Goal: Task Accomplishment & Management: Use online tool/utility

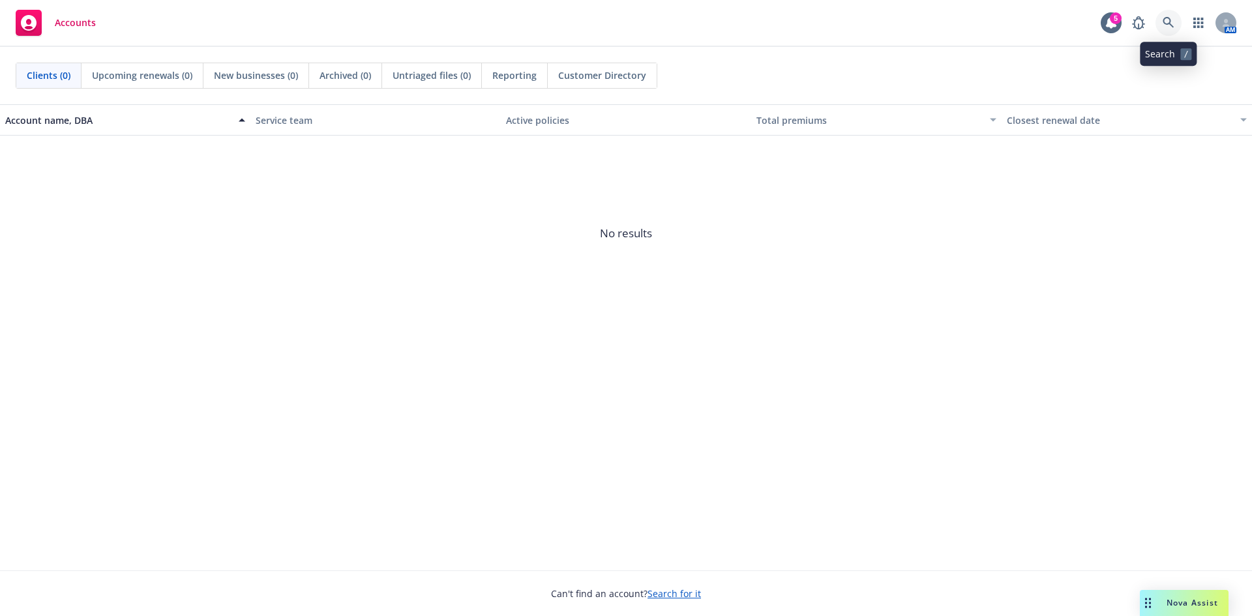
click at [1161, 25] on link at bounding box center [1168, 23] width 26 height 26
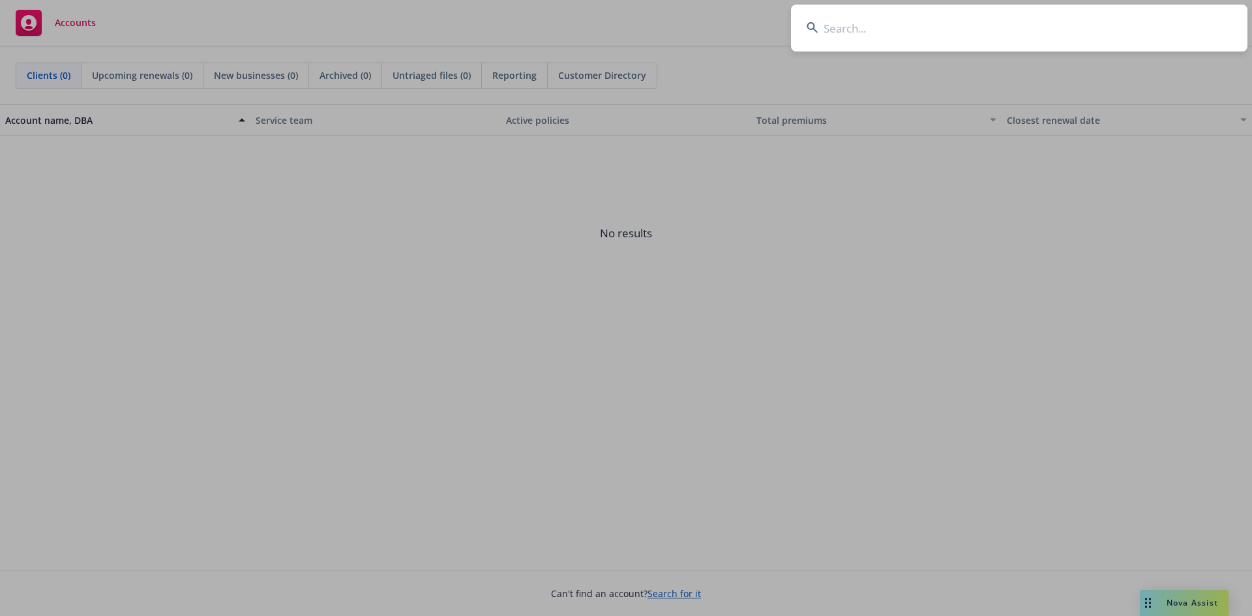
click at [890, 35] on input at bounding box center [1019, 28] width 456 height 47
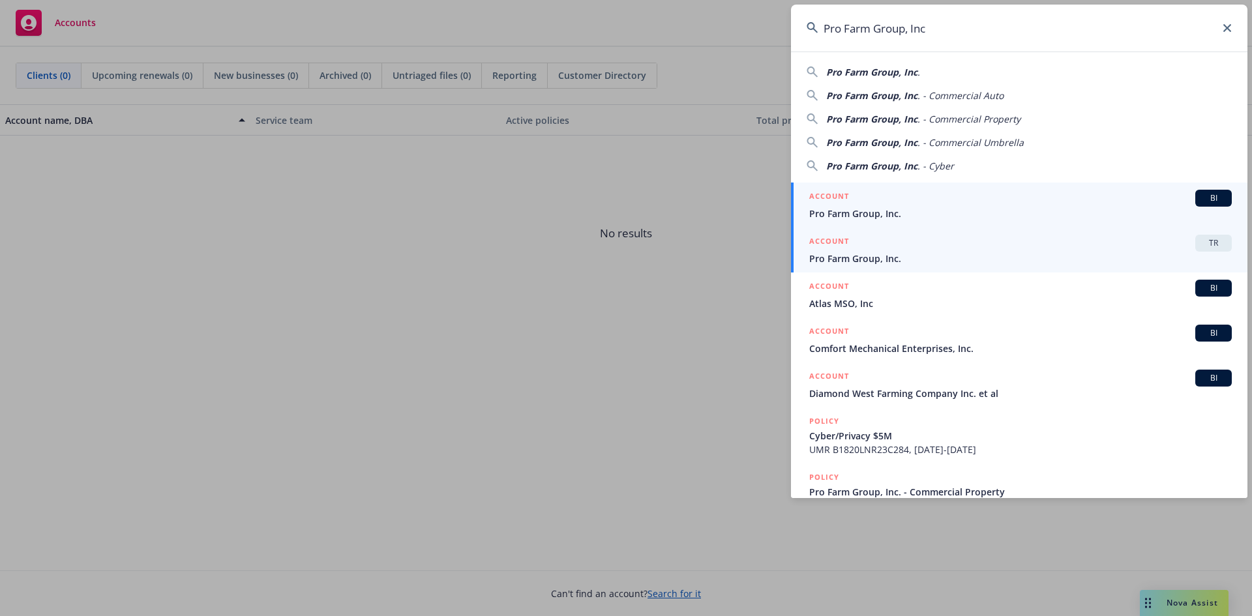
type input "Pro Farm Group, Inc"
click at [1147, 248] on div "ACCOUNT TR" at bounding box center [1020, 243] width 422 height 17
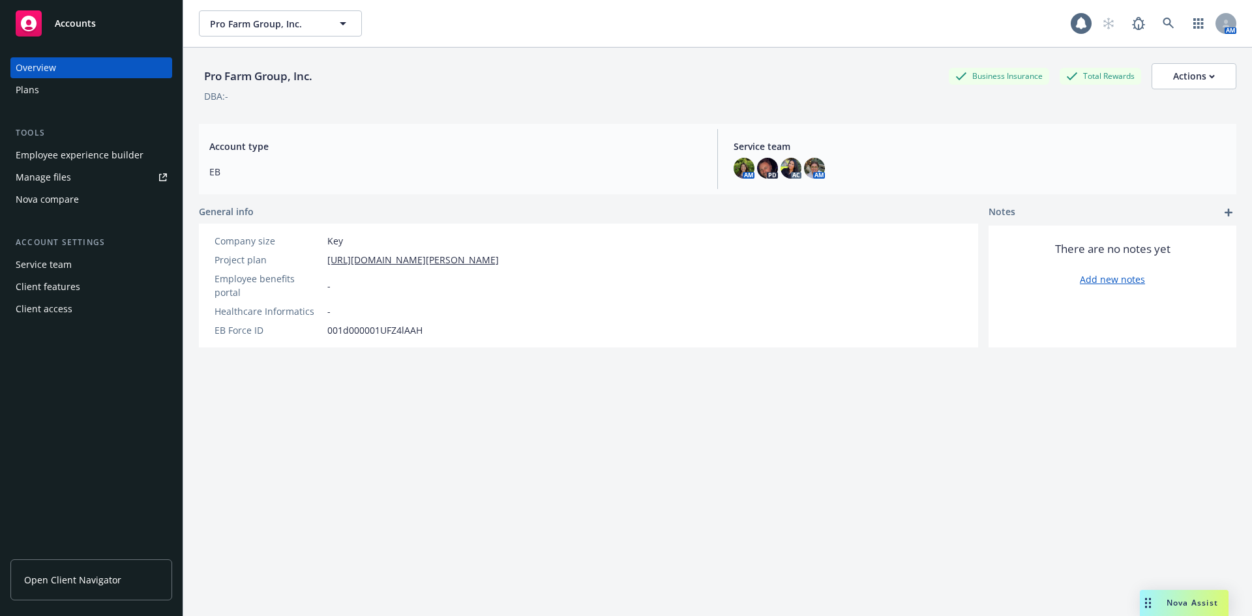
click at [40, 202] on div "Nova compare" at bounding box center [47, 199] width 63 height 21
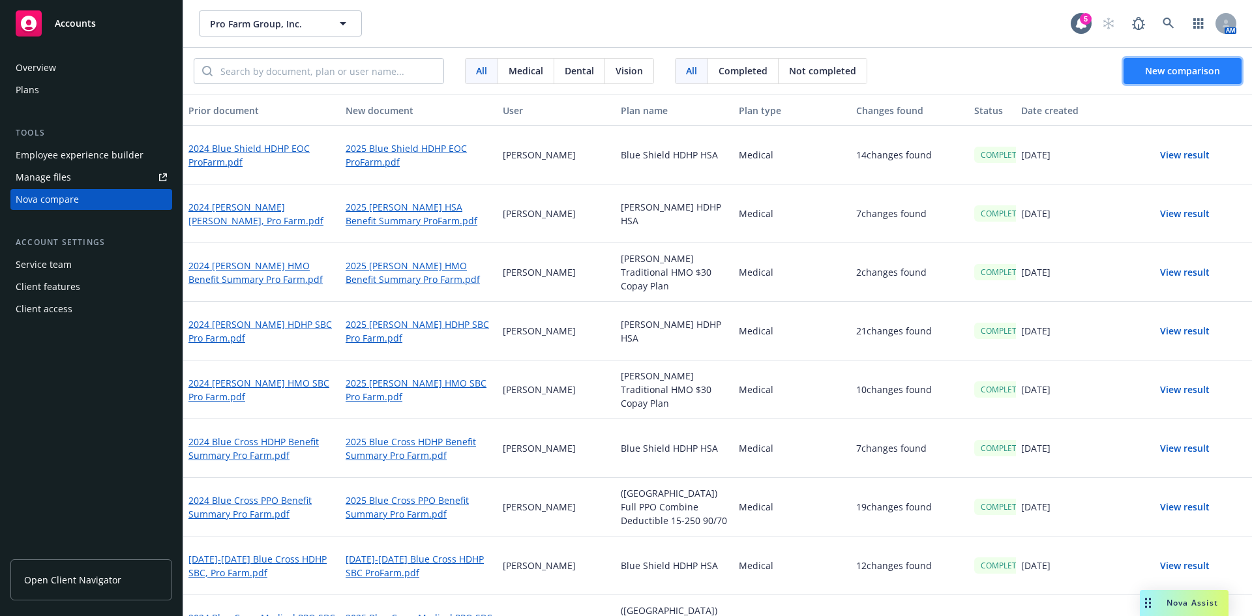
click at [1177, 67] on span "New comparison" at bounding box center [1182, 71] width 75 height 12
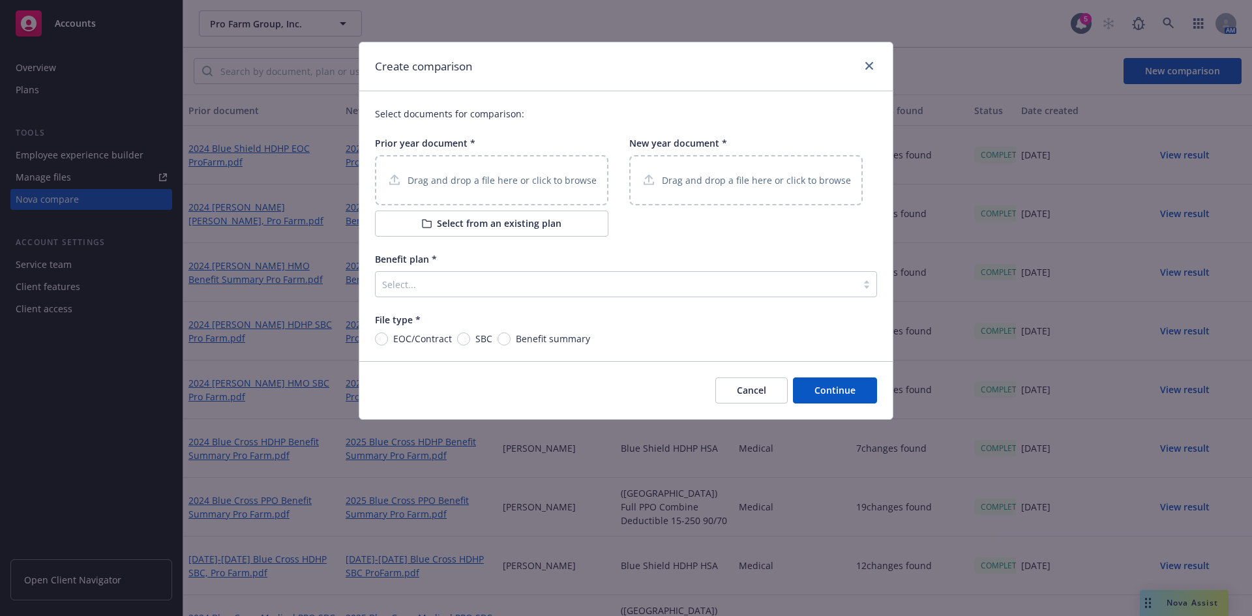
click at [498, 181] on p "Drag and drop a file here or click to browse" at bounding box center [501, 180] width 189 height 14
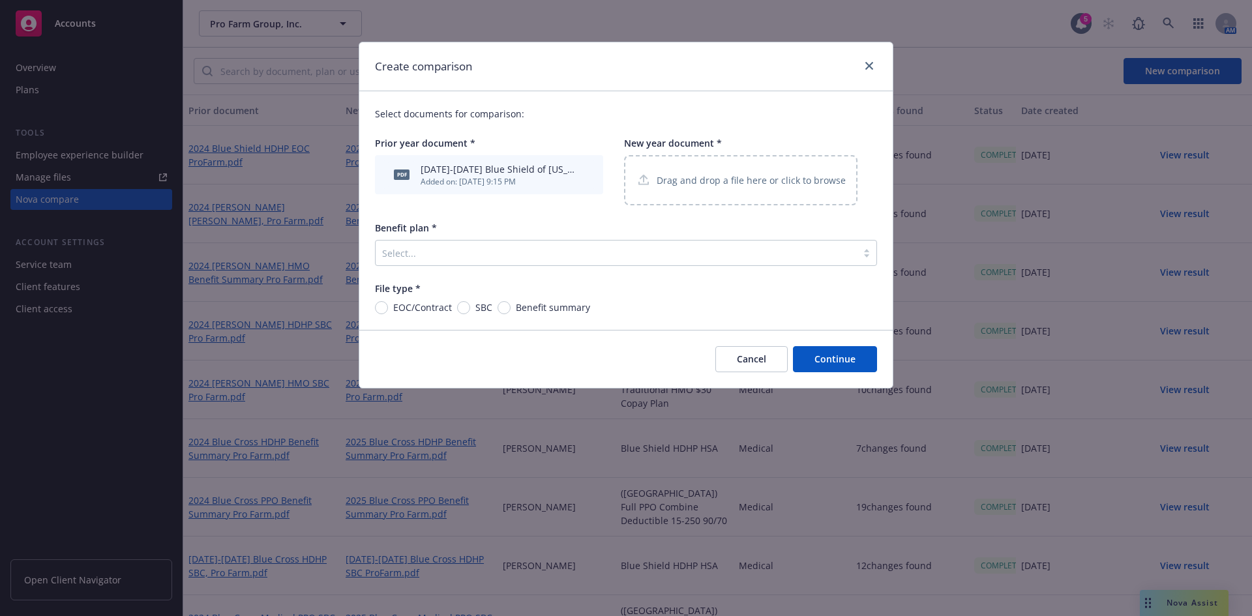
click at [692, 182] on p "Drag and drop a file here or click to browse" at bounding box center [750, 180] width 189 height 14
click at [709, 190] on div "Drag and drop a file here or click to browse" at bounding box center [740, 180] width 233 height 50
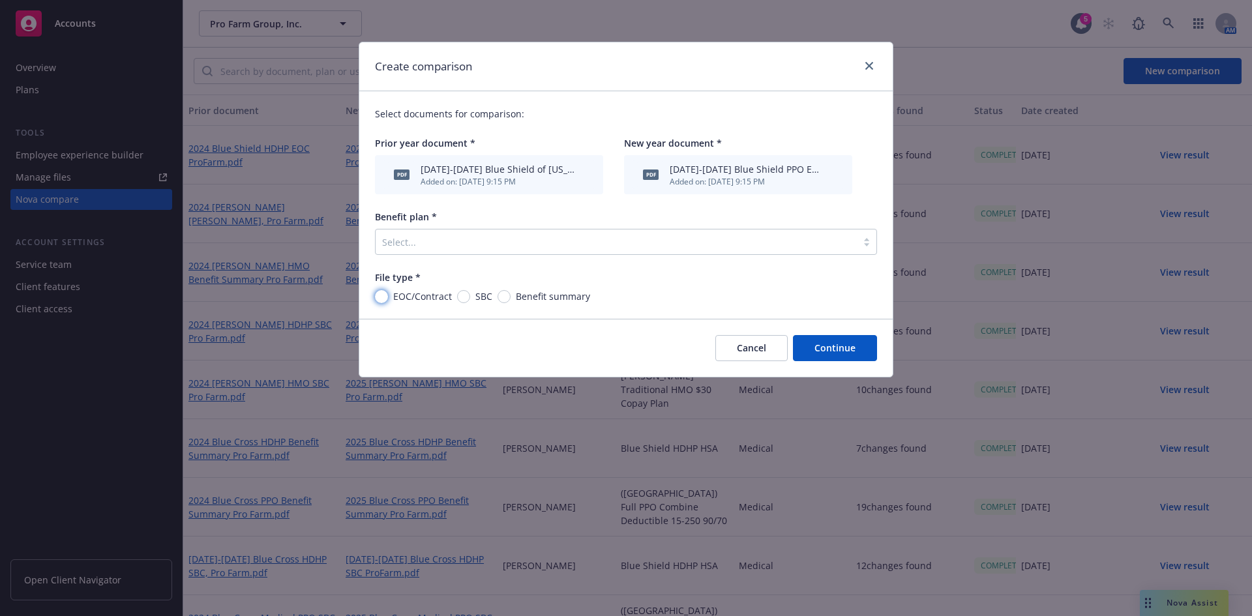
click at [383, 295] on input "EOC/Contract" at bounding box center [381, 296] width 13 height 13
radio input "true"
click at [825, 344] on button "Continue" at bounding box center [835, 348] width 84 height 26
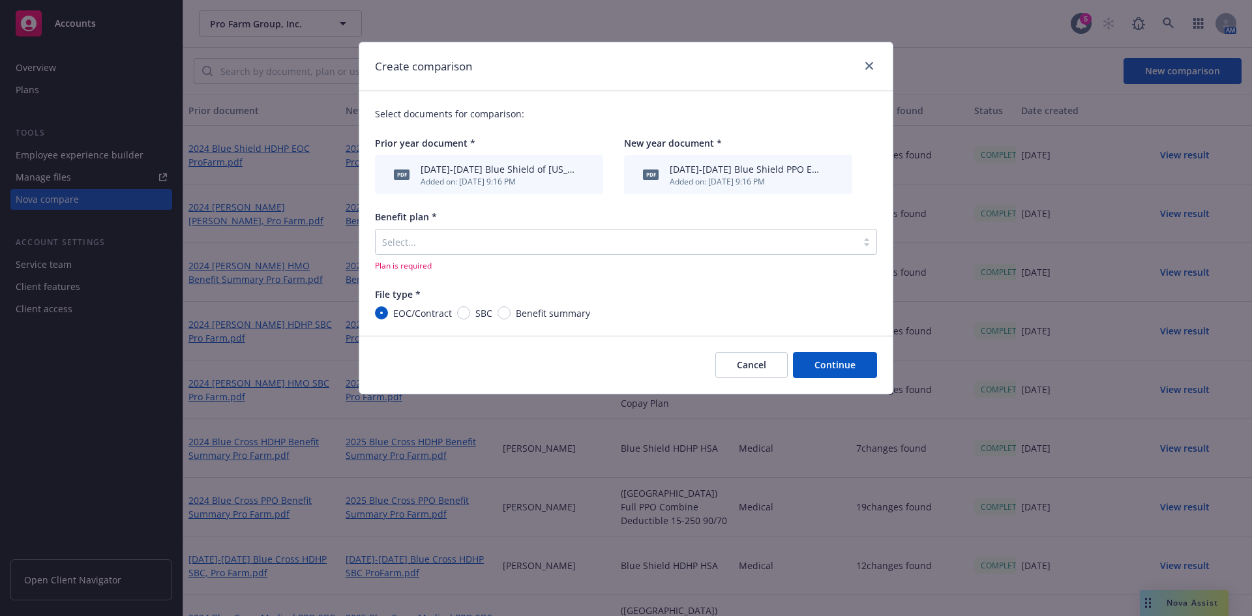
click at [539, 223] on div "Benefit plan *" at bounding box center [626, 217] width 502 height 14
click at [521, 235] on div at bounding box center [616, 242] width 468 height 16
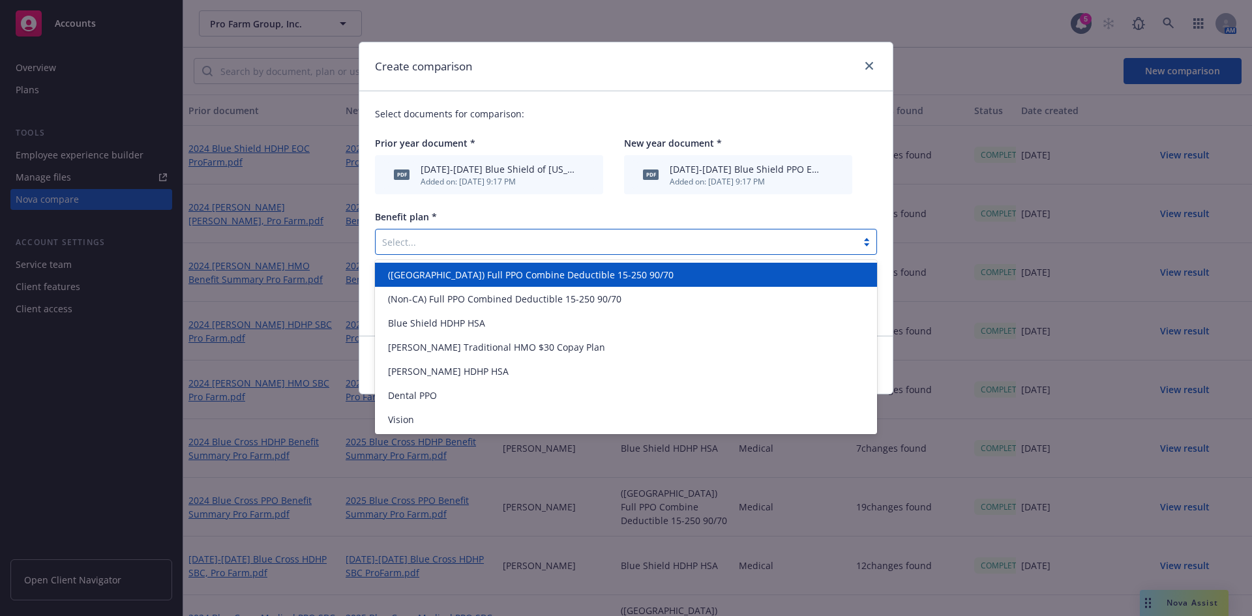
click at [513, 232] on div "Select..." at bounding box center [615, 241] width 481 height 21
click at [441, 277] on span "([GEOGRAPHIC_DATA]) Full PPO Combine Deductible 15-250 90/70" at bounding box center [531, 275] width 286 height 14
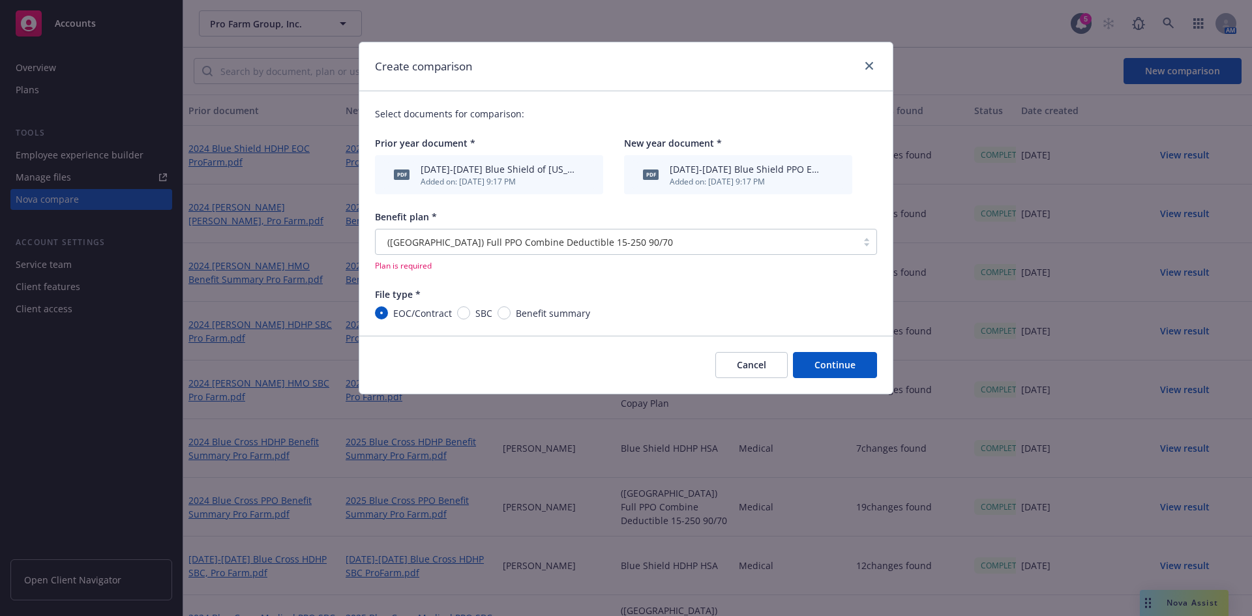
click at [825, 367] on button "Continue" at bounding box center [835, 365] width 84 height 26
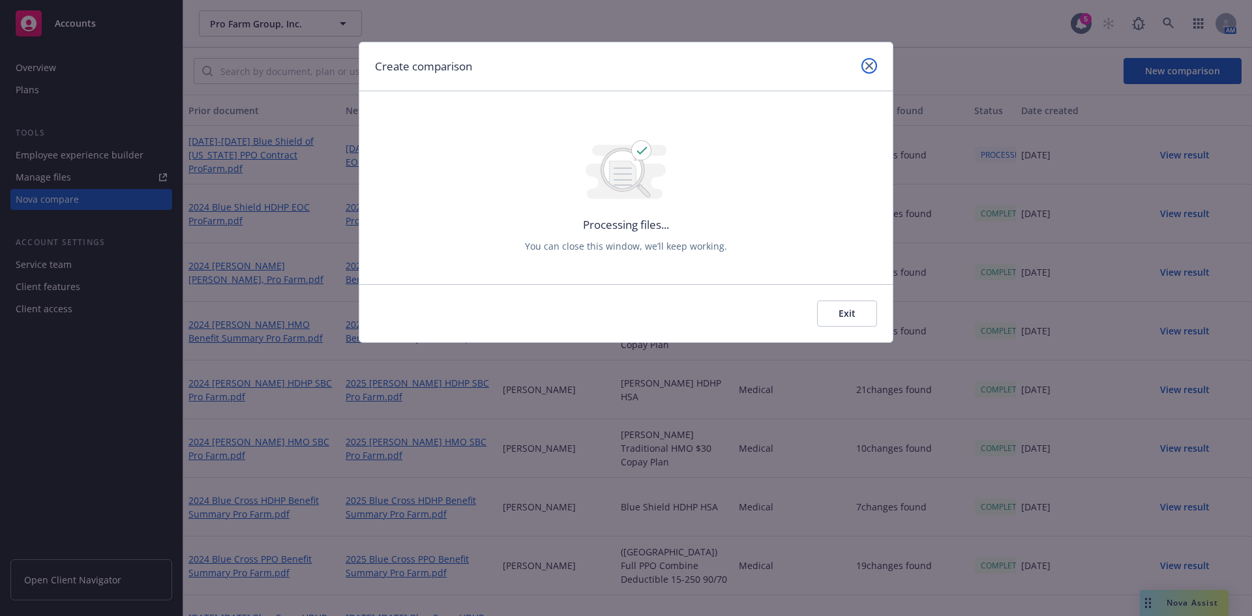
click at [872, 67] on icon "close" at bounding box center [869, 66] width 8 height 8
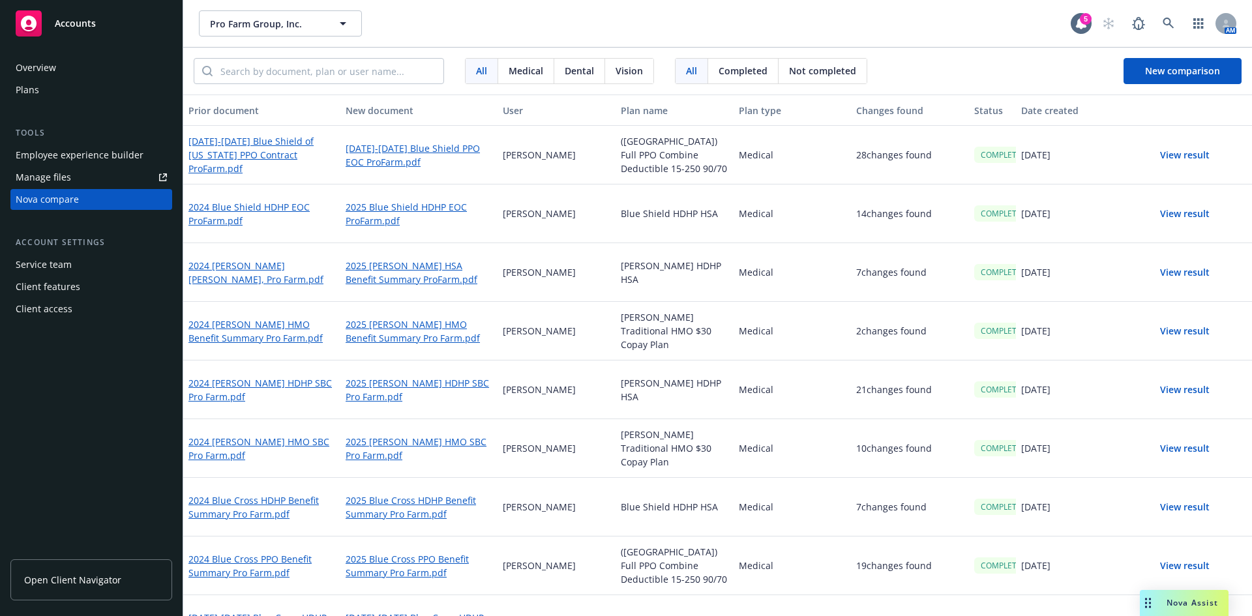
click at [1170, 153] on button "View result" at bounding box center [1184, 155] width 91 height 26
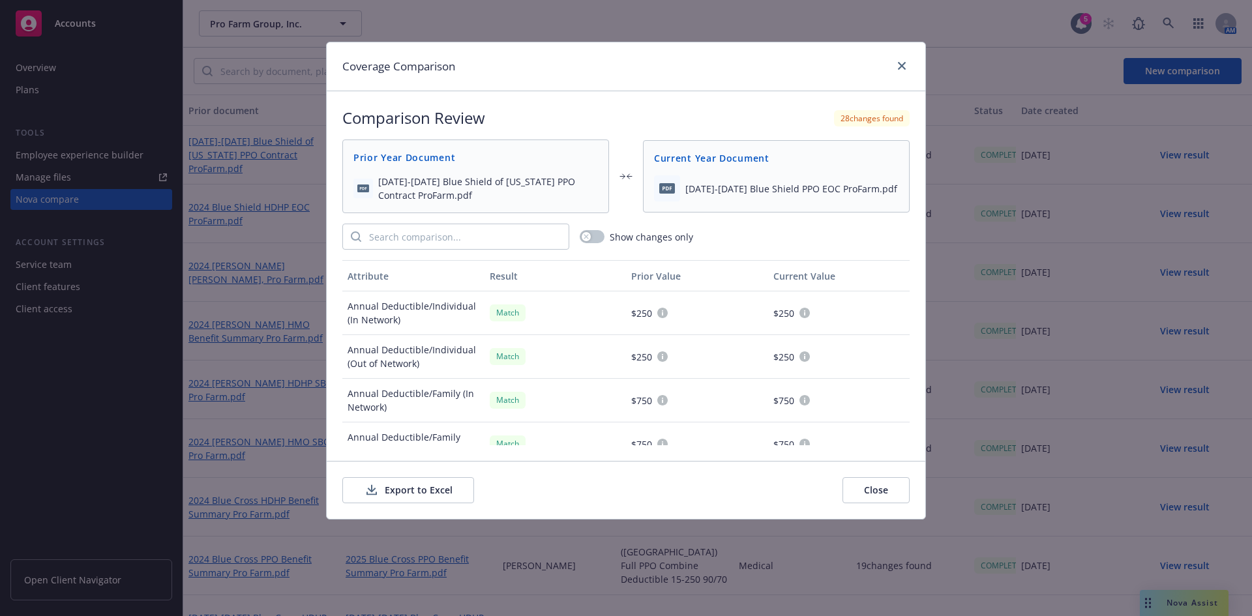
click at [401, 490] on button "Export to Excel" at bounding box center [408, 490] width 132 height 26
